Goal: Answer question/provide support

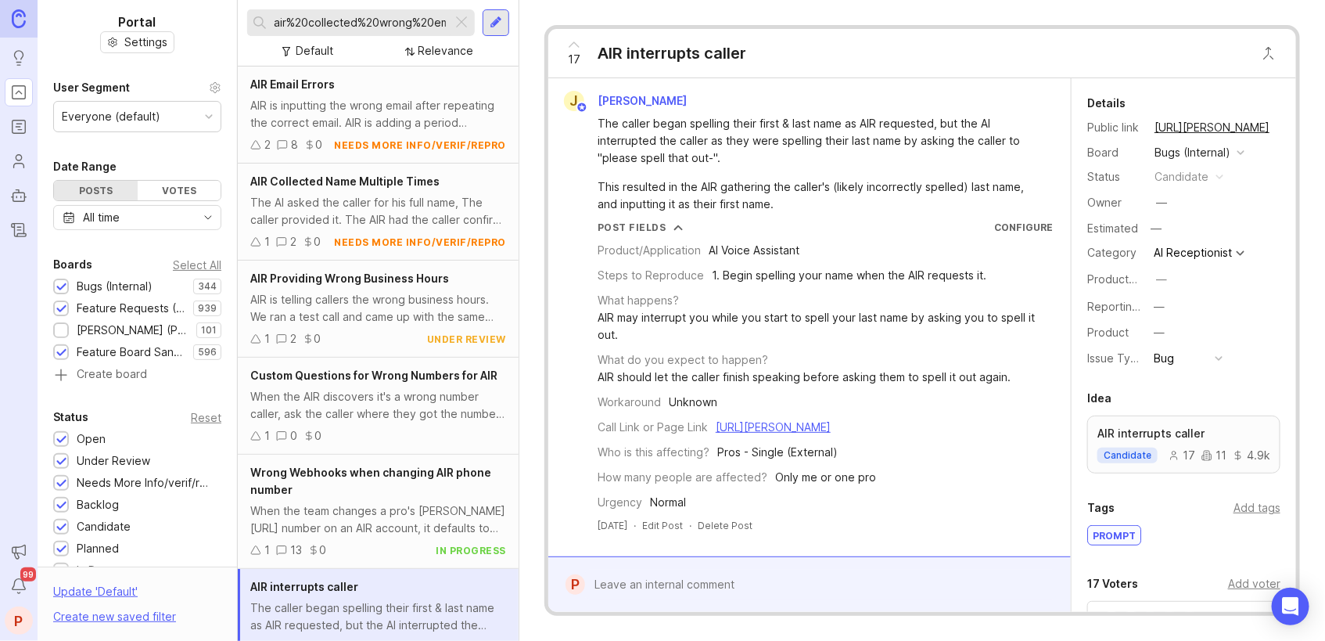
scroll to position [24, 0]
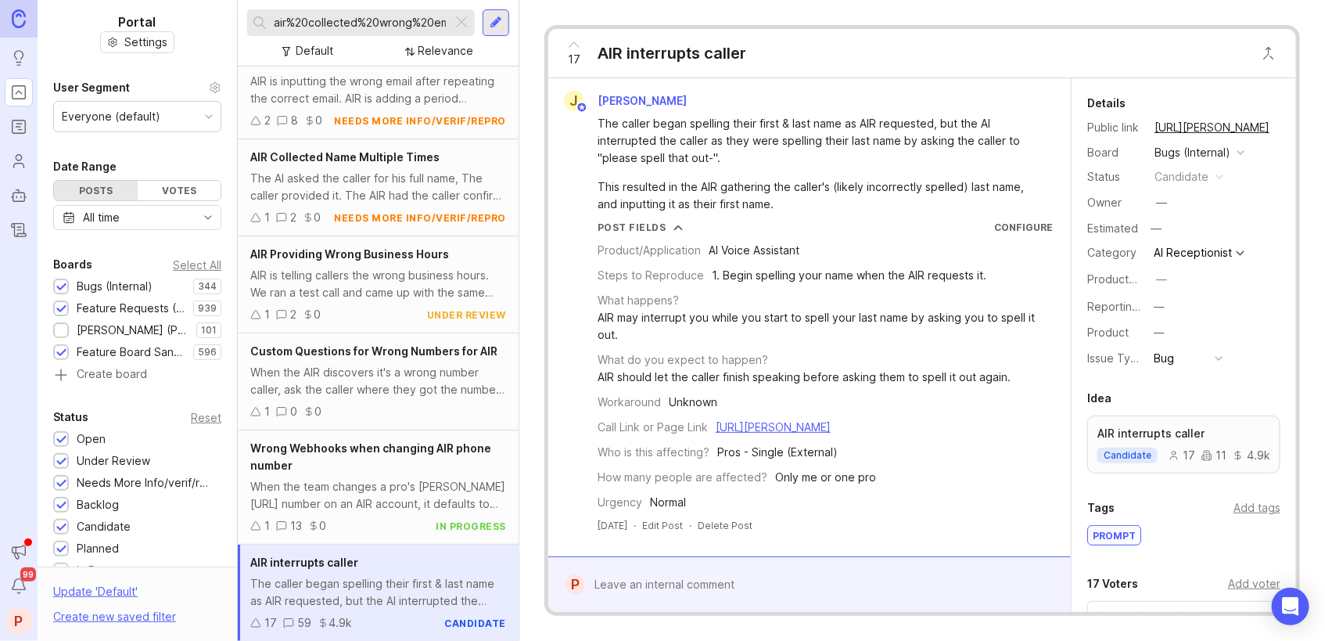
click at [466, 23] on div at bounding box center [461, 23] width 19 height 20
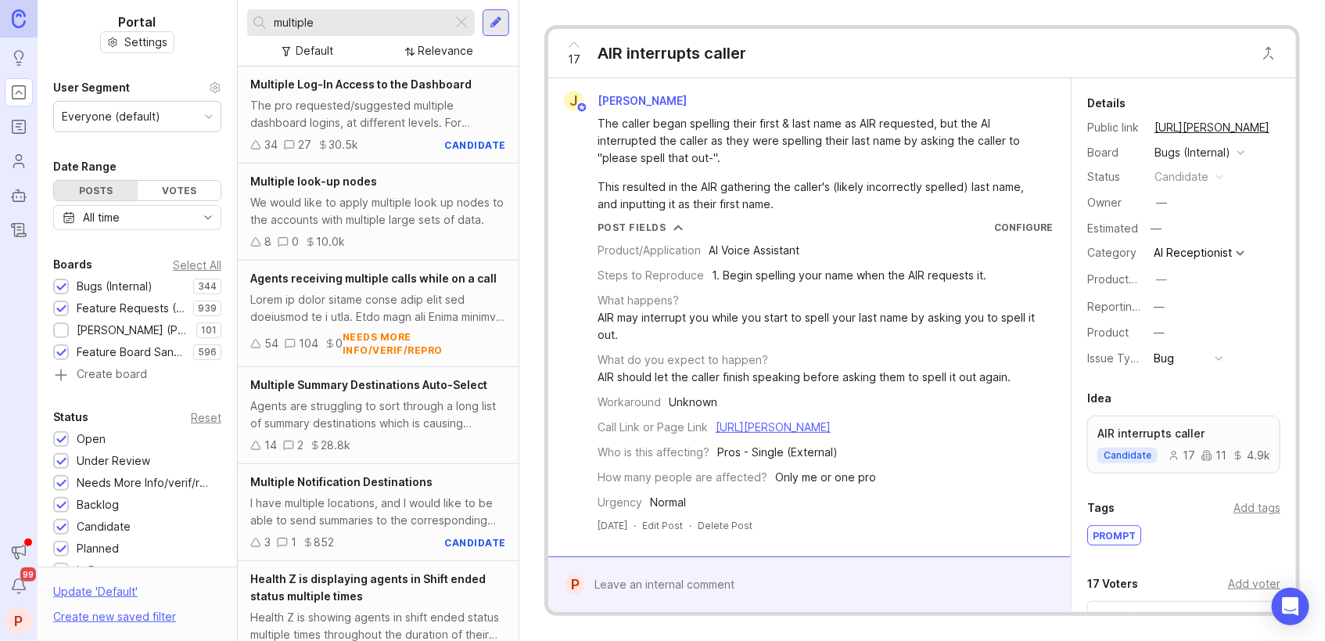
type input "multiple"
click at [349, 85] on span "Multiple Log-In Access to the Dashboard" at bounding box center [360, 83] width 221 height 13
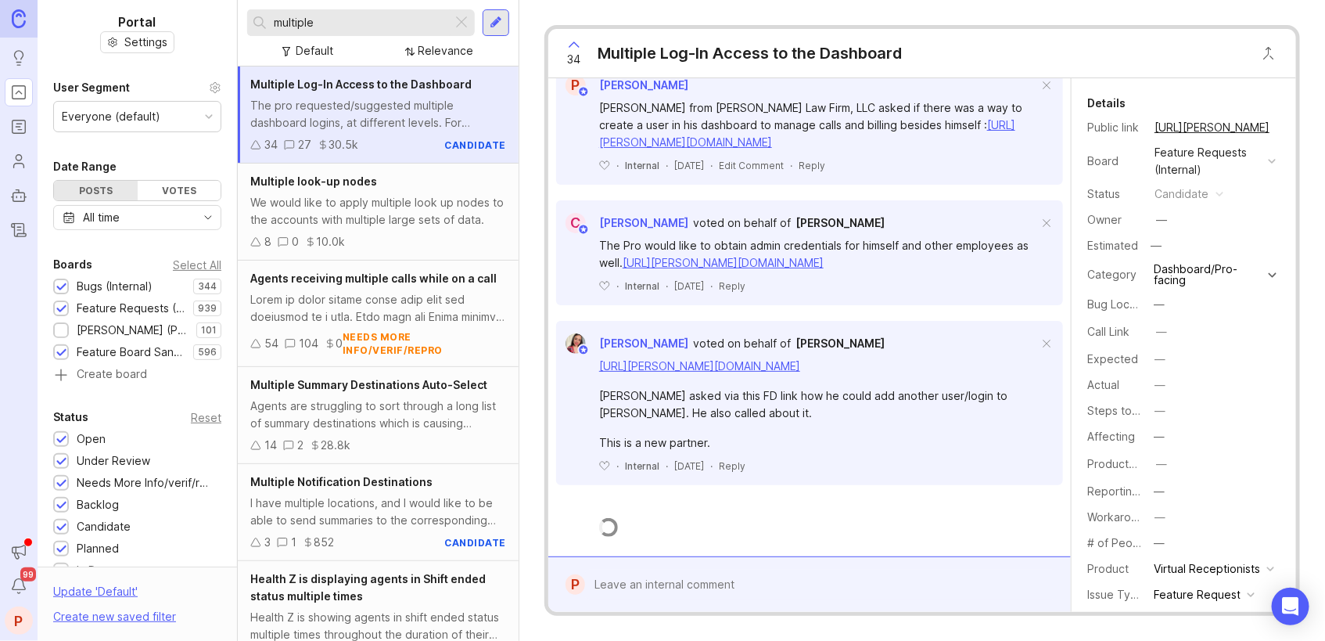
scroll to position [1382, 0]
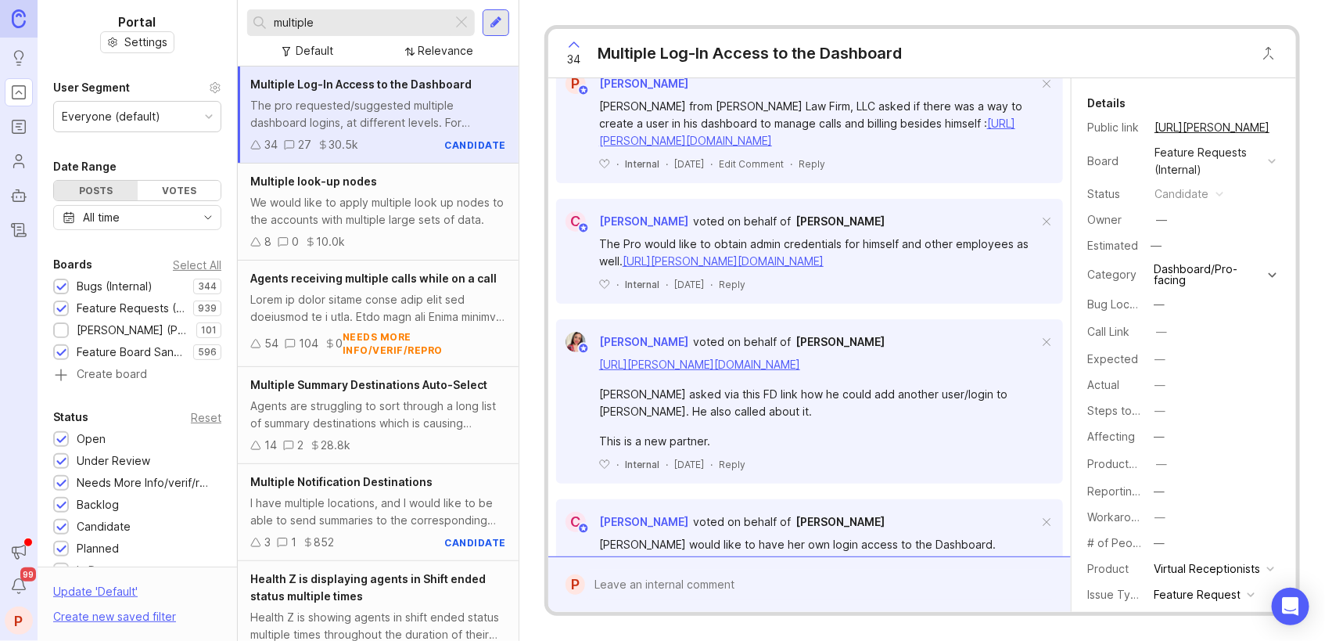
click at [721, 583] on div at bounding box center [821, 585] width 472 height 30
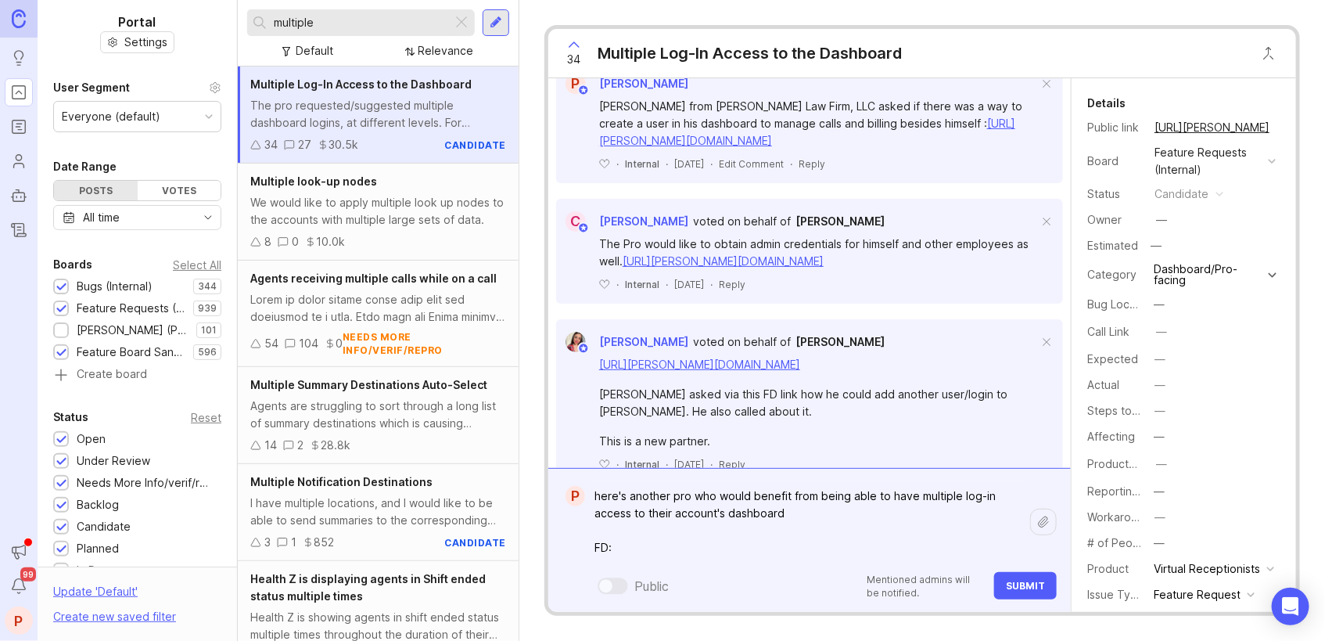
paste textarea "[URL][PERSON_NAME][DOMAIN_NAME]"
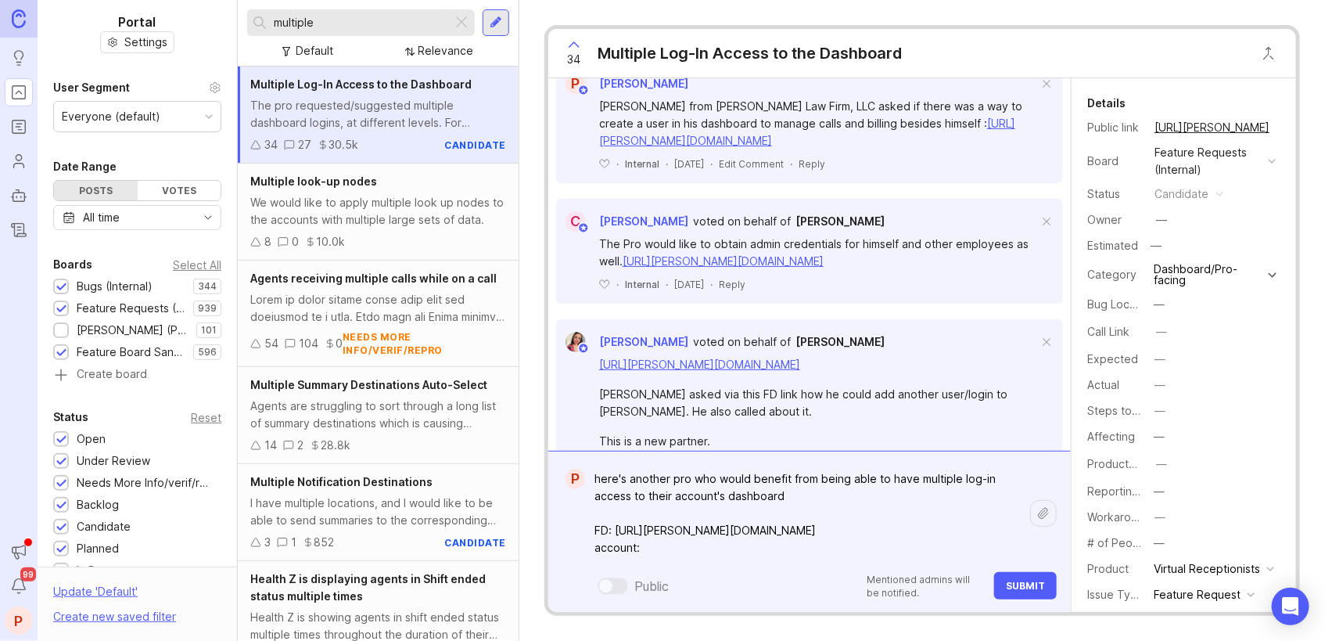
paste textarea "[URL][PERSON_NAME]"
type textarea "here's another pro who would benefit from being able to have multiple log-in ac…"
click at [1014, 574] on button "Submit" at bounding box center [1025, 585] width 63 height 27
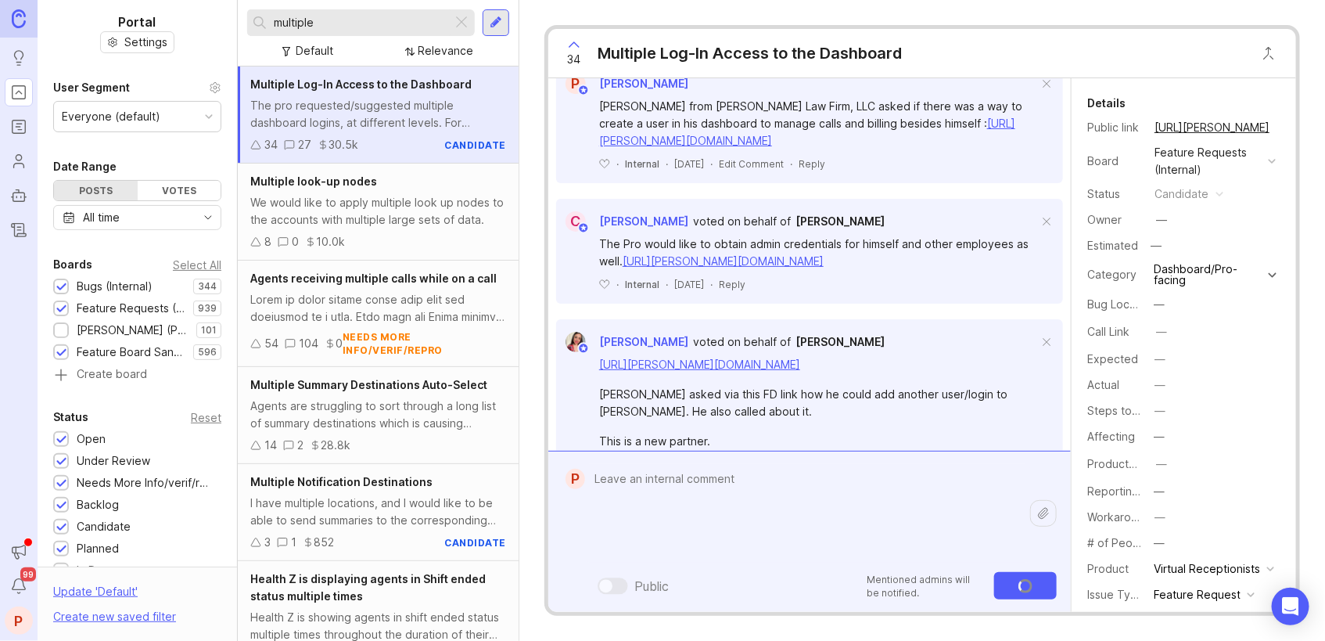
scroll to position [1562, 0]
